Goal: Task Accomplishment & Management: Manage account settings

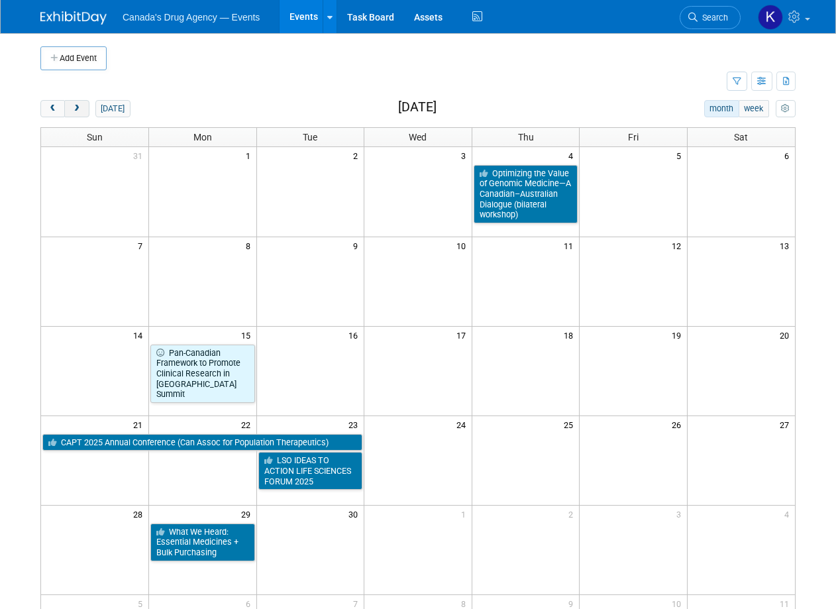
click at [80, 111] on span "next" at bounding box center [77, 109] width 10 height 9
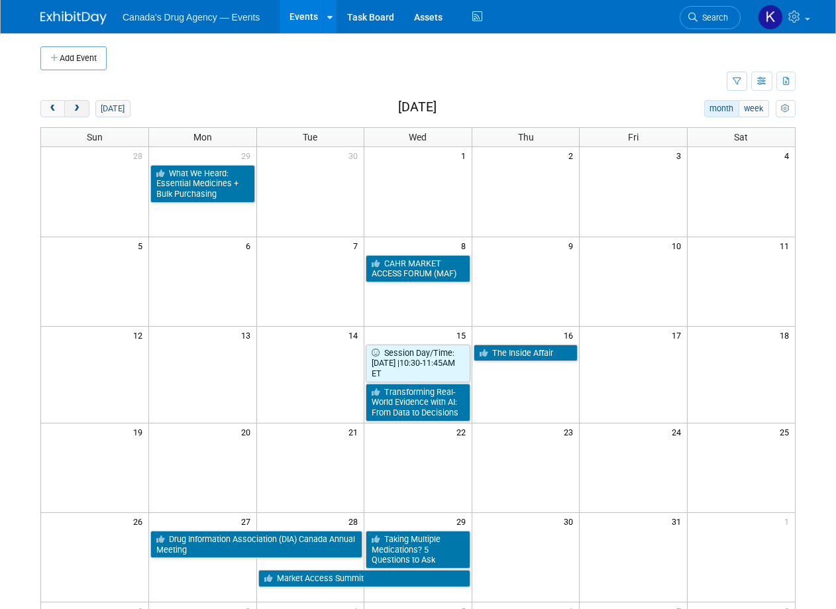
click at [80, 111] on span "next" at bounding box center [77, 109] width 10 height 9
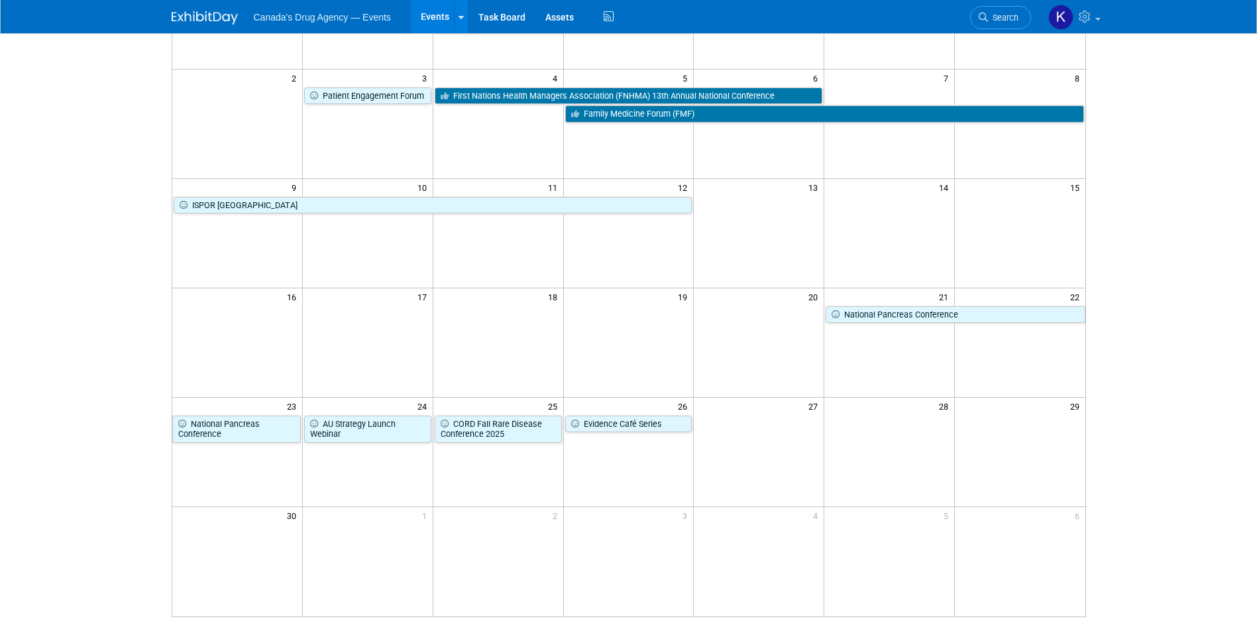
scroll to position [9, 0]
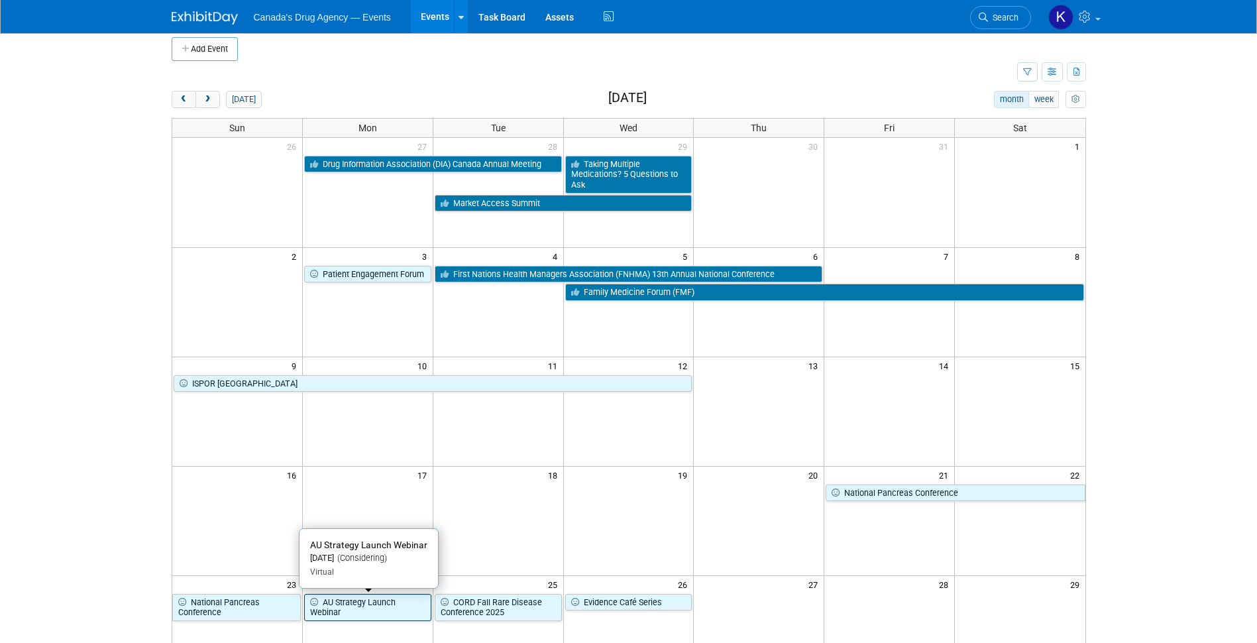
click at [355, 577] on link "AU Strategy Launch Webinar" at bounding box center [367, 607] width 127 height 27
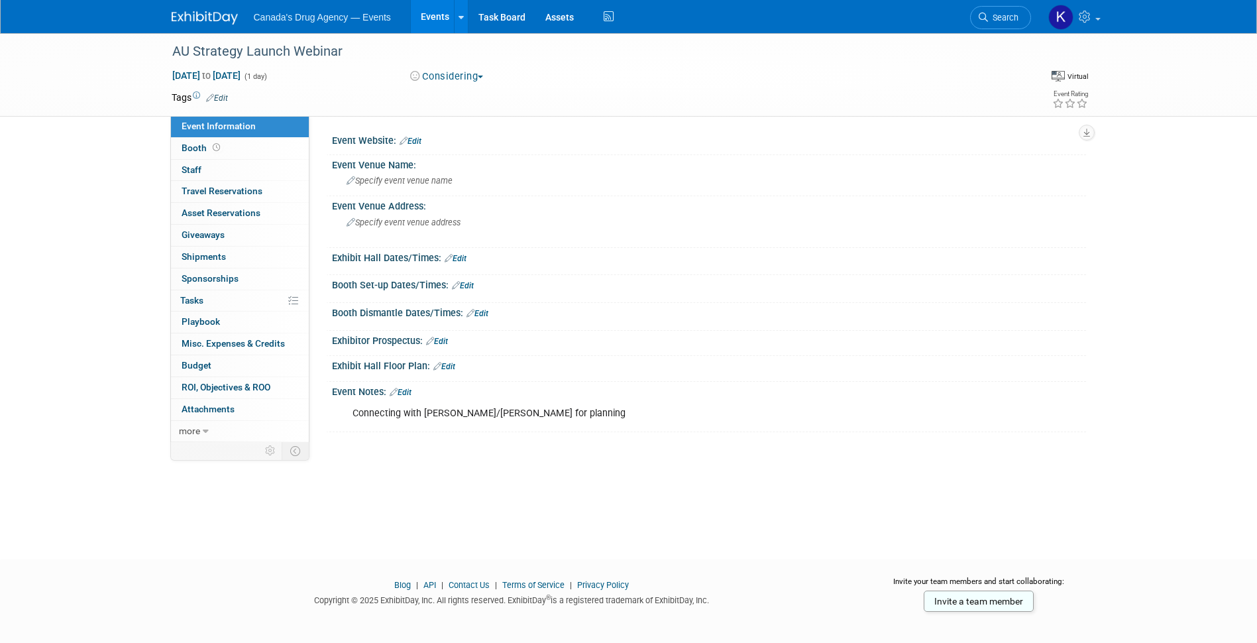
click at [230, 99] on td at bounding box center [580, 97] width 705 height 13
click at [223, 99] on link "Edit" at bounding box center [217, 97] width 22 height 9
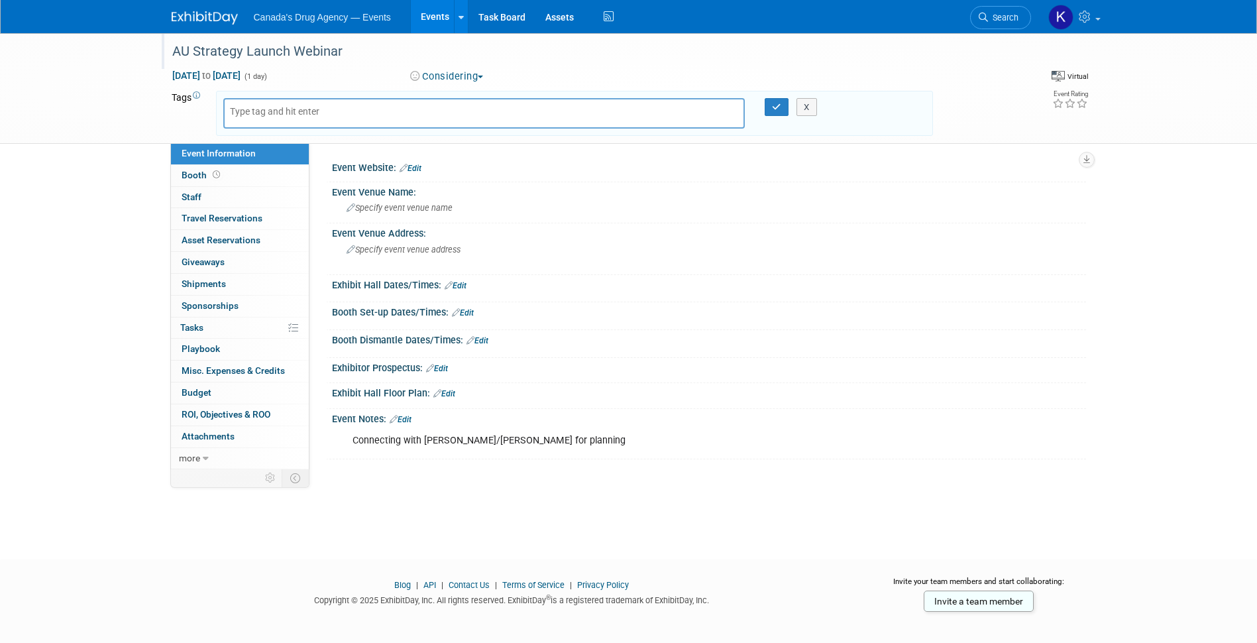
click at [435, 50] on div "AU Strategy Launch Webinar" at bounding box center [589, 52] width 843 height 24
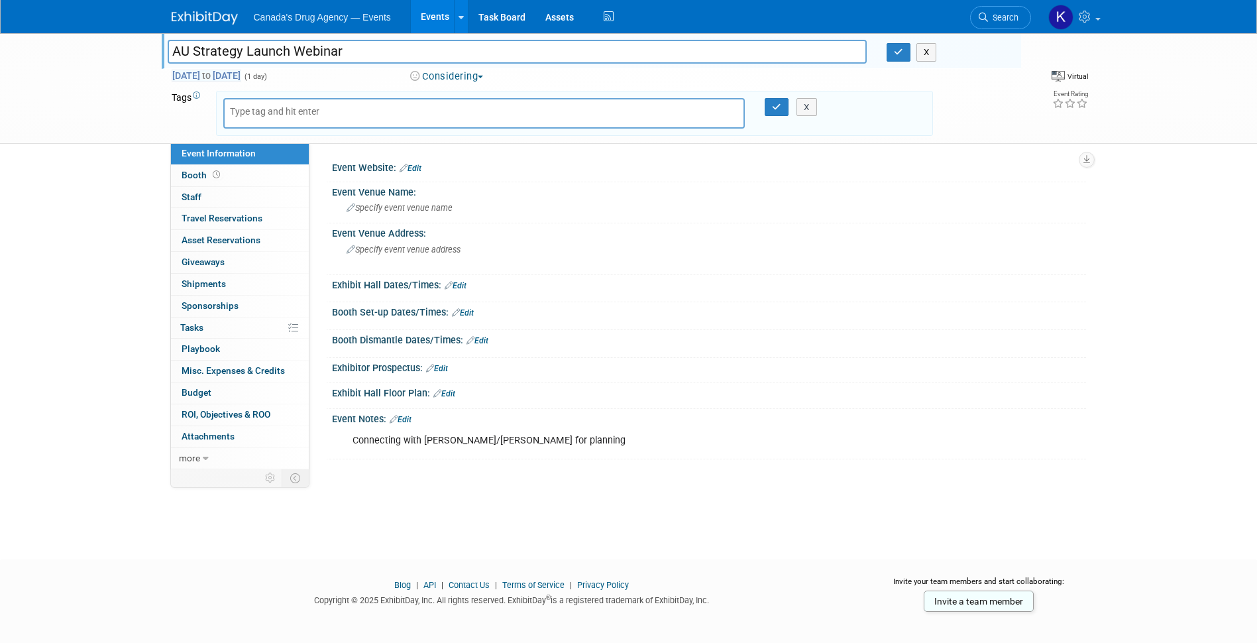
click at [241, 72] on span "Nov 24, 2025 to Nov 24, 2025" at bounding box center [207, 76] width 70 height 12
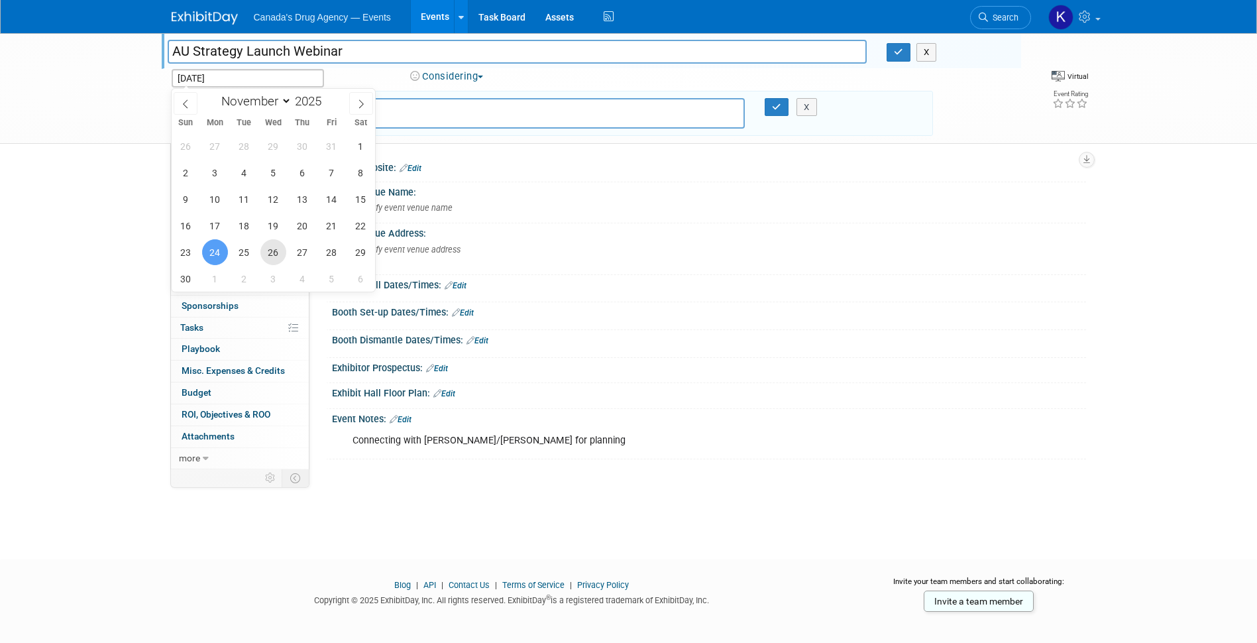
click at [272, 262] on span "26" at bounding box center [273, 252] width 26 height 26
type input "Nov 26, 2025"
click at [276, 262] on span "26" at bounding box center [273, 252] width 26 height 26
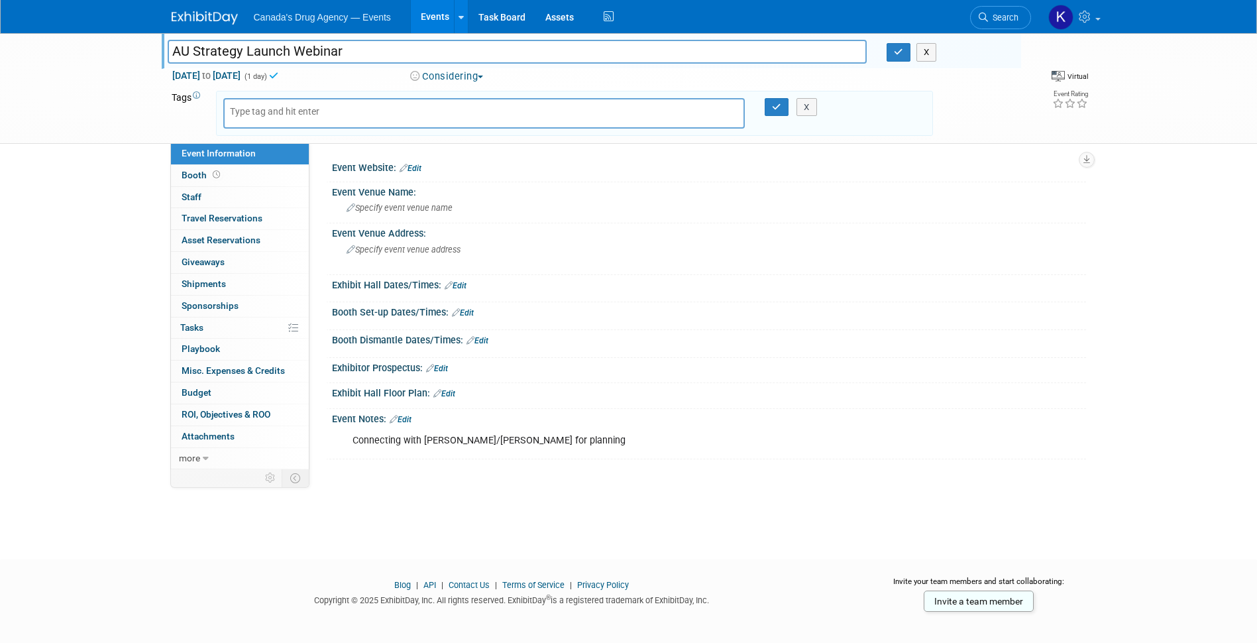
click at [362, 537] on body "Canada's Drug Agency — Events Events Add Event Bulk Upload Events Shareable Eve…" at bounding box center [628, 321] width 1257 height 643
click at [242, 493] on div "AU Strategy Launch Webinar AU Strategy Launch Webinar X Nov 26, 2025 to Nov 26,…" at bounding box center [628, 284] width 1257 height 502
click at [777, 110] on icon "button" at bounding box center [776, 107] width 9 height 9
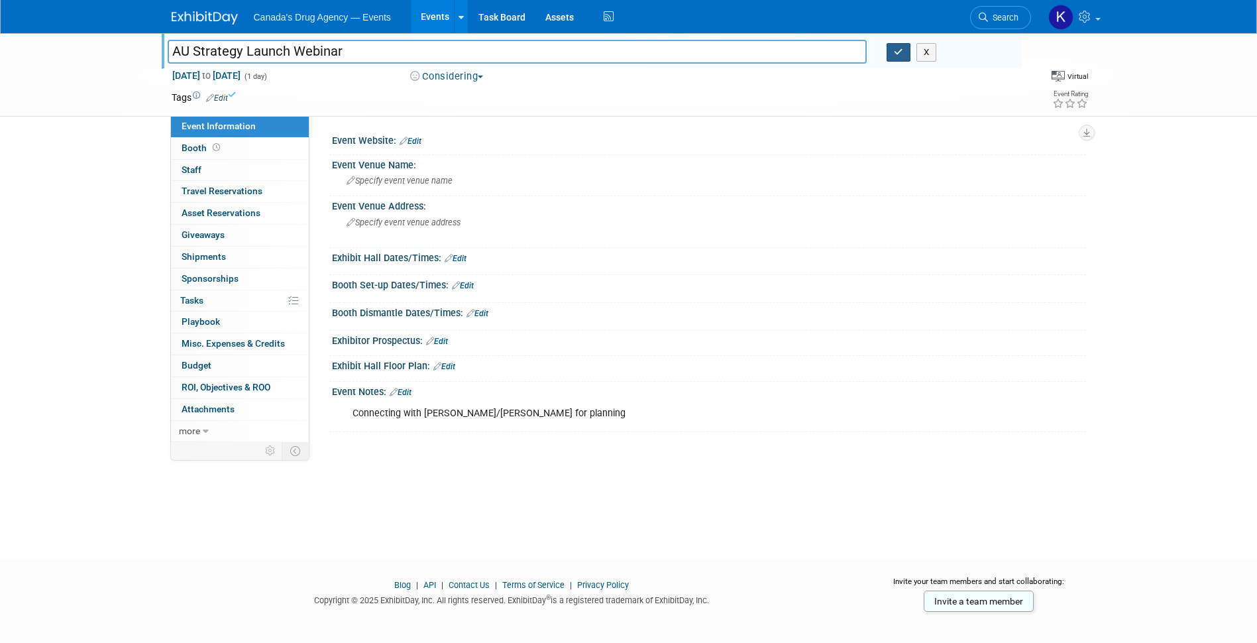
click at [896, 57] on button "button" at bounding box center [898, 52] width 24 height 19
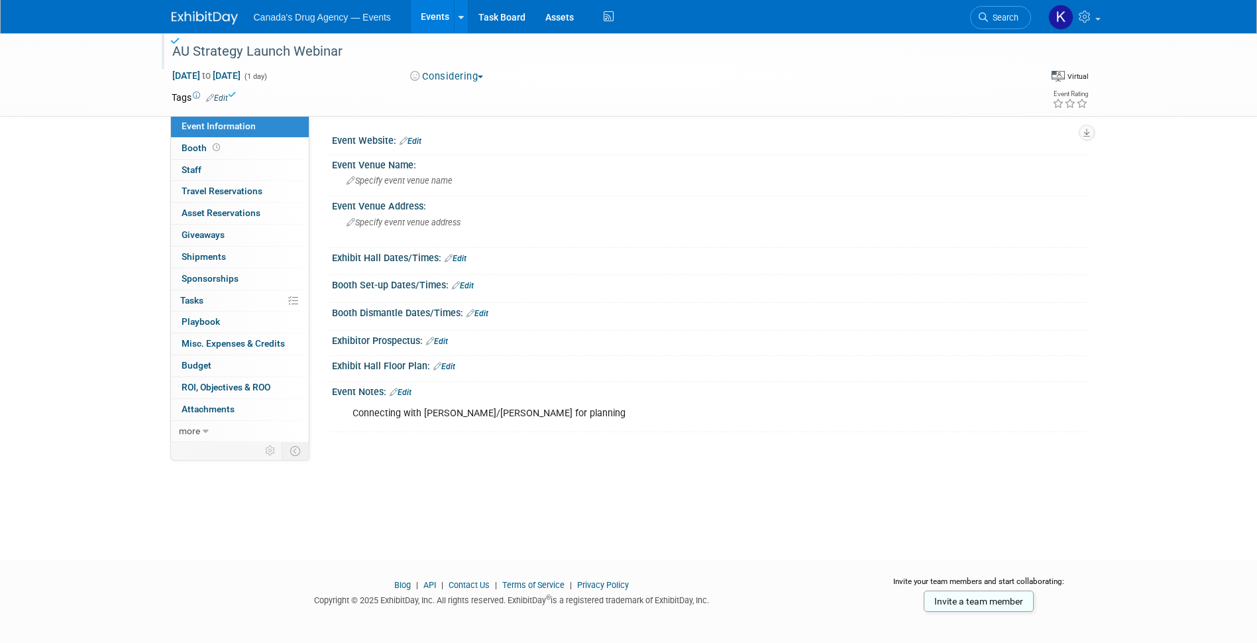
click at [207, 517] on div "AU Strategy Launch Webinar Nov 26, 2025 to Nov 26, 2025 (1 day) Nov 26, 2025 Co…" at bounding box center [628, 284] width 1257 height 502
click at [486, 414] on div "Connecting with Eva/Katie for planning" at bounding box center [641, 413] width 597 height 26
click at [255, 522] on div "AU Strategy Launch Webinar Nov 26, 2025 to Nov 26, 2025 (1 day) Nov 26, 2025 Co…" at bounding box center [628, 284] width 1257 height 502
click at [194, 18] on img at bounding box center [205, 17] width 66 height 13
